Goal: Use online tool/utility: Utilize a website feature to perform a specific function

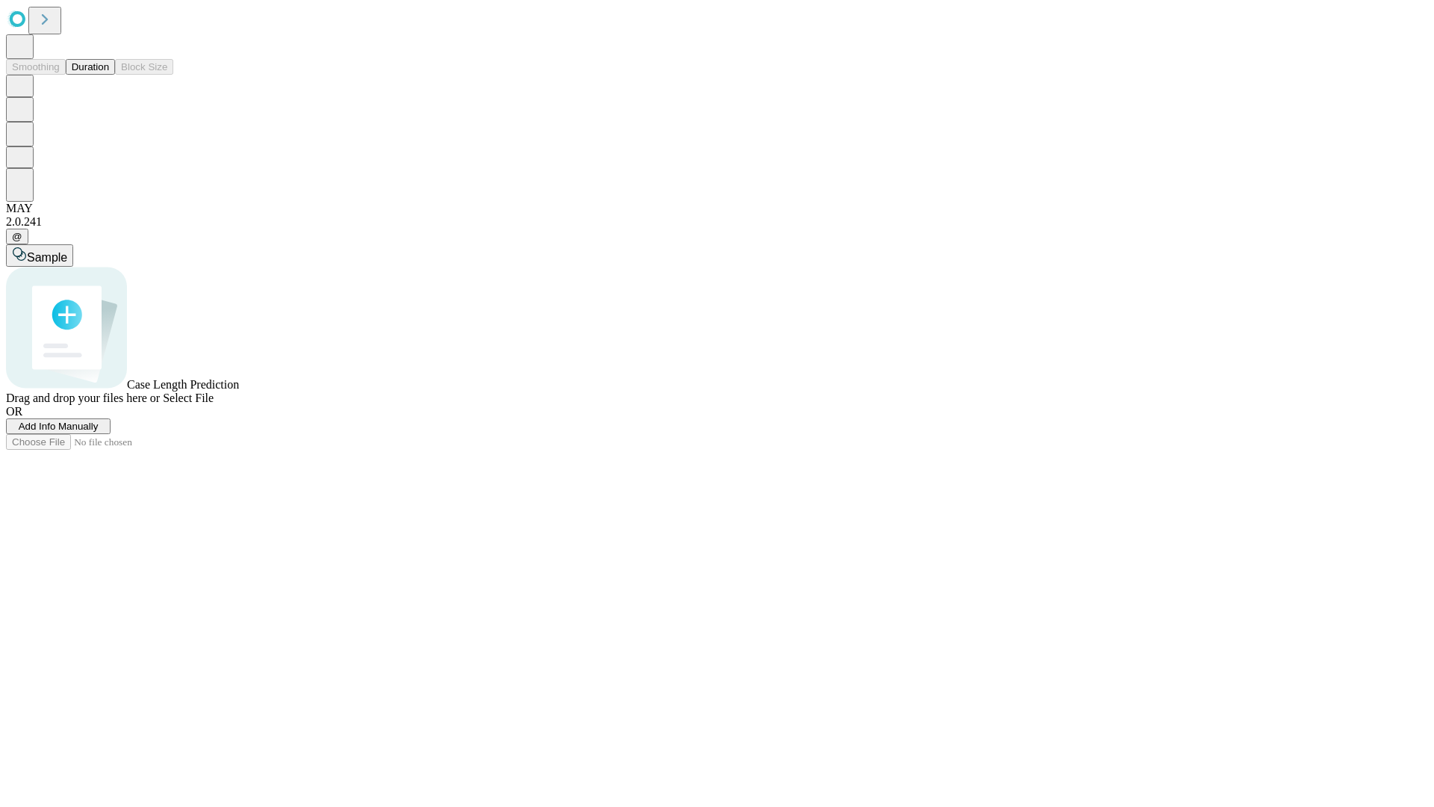
click at [214, 404] on span "Select File" at bounding box center [188, 397] width 51 height 13
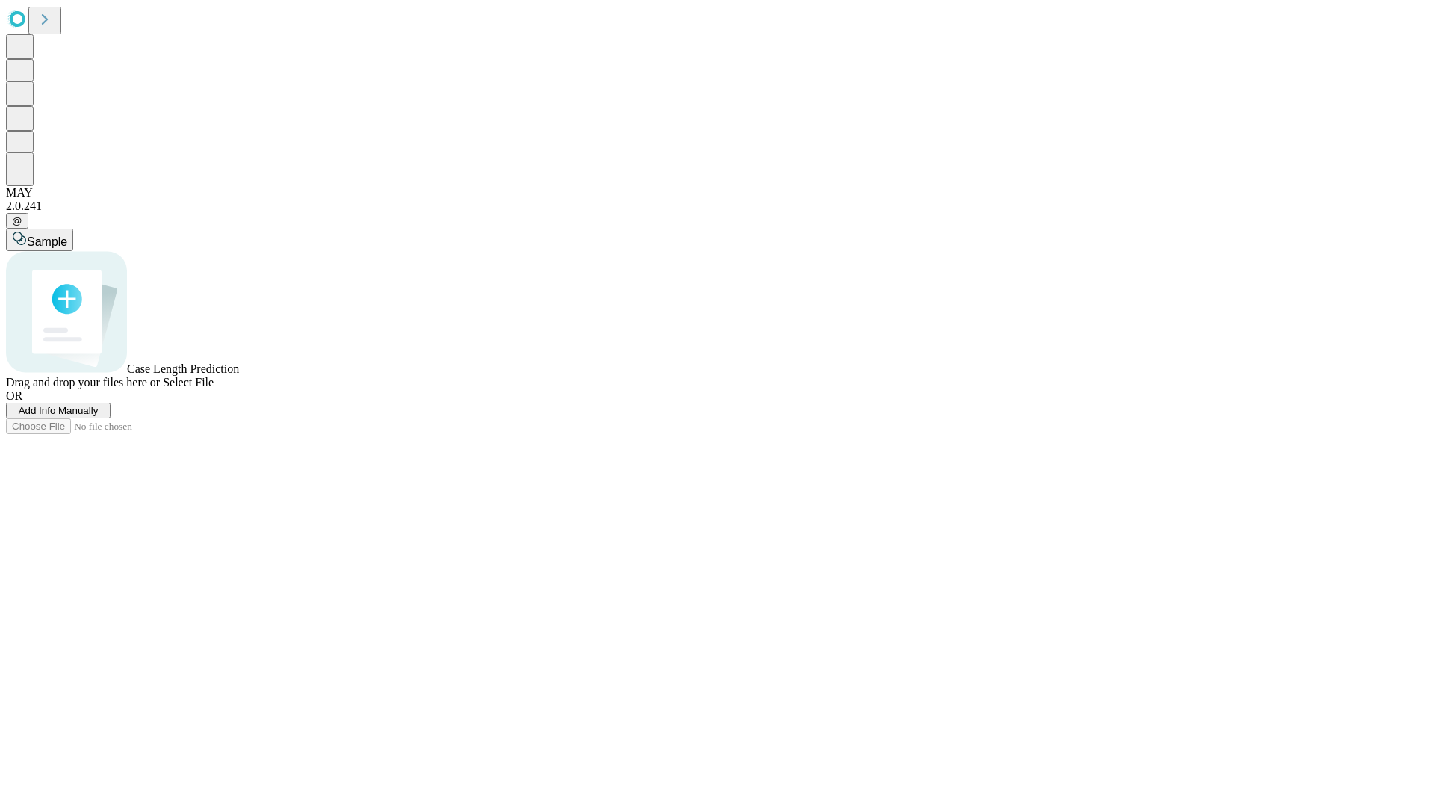
click at [214, 388] on span "Select File" at bounding box center [188, 382] width 51 height 13
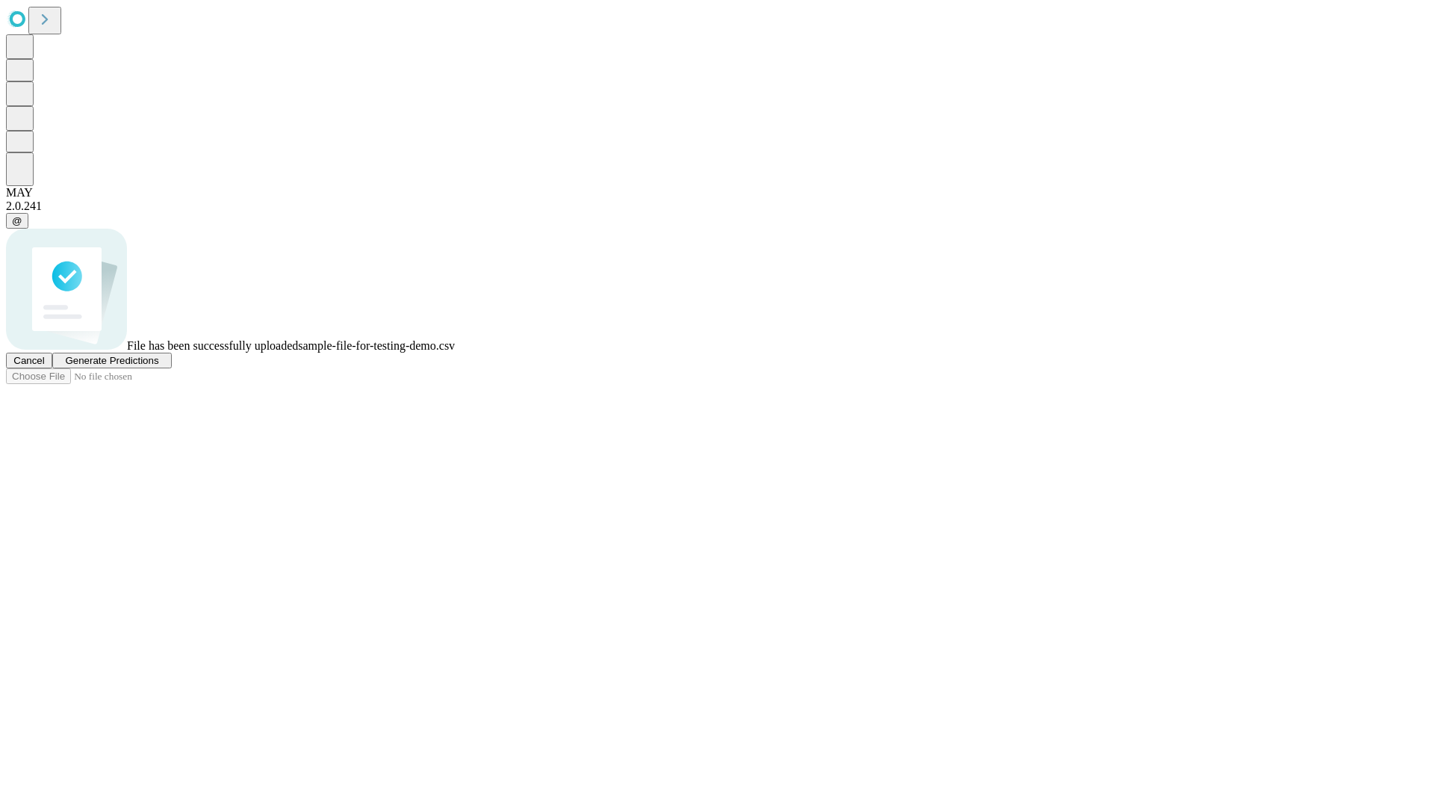
click at [158, 366] on span "Generate Predictions" at bounding box center [111, 360] width 93 height 11
